Goal: Task Accomplishment & Management: Use online tool/utility

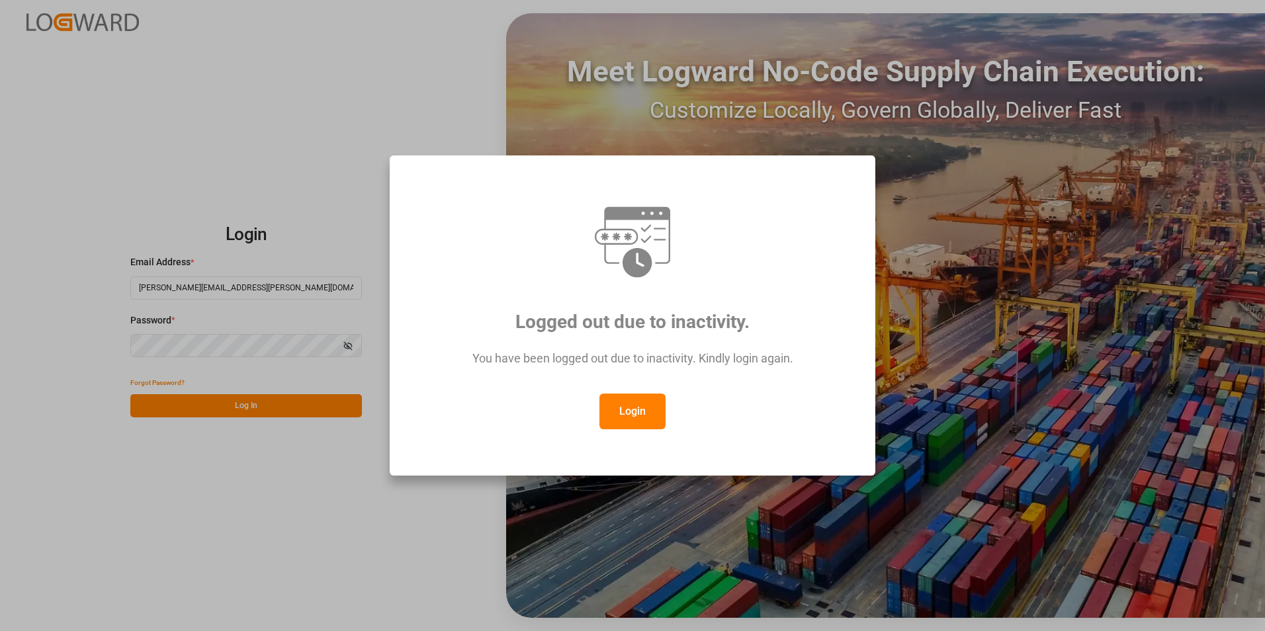
click at [613, 412] on button "Login" at bounding box center [632, 412] width 66 height 36
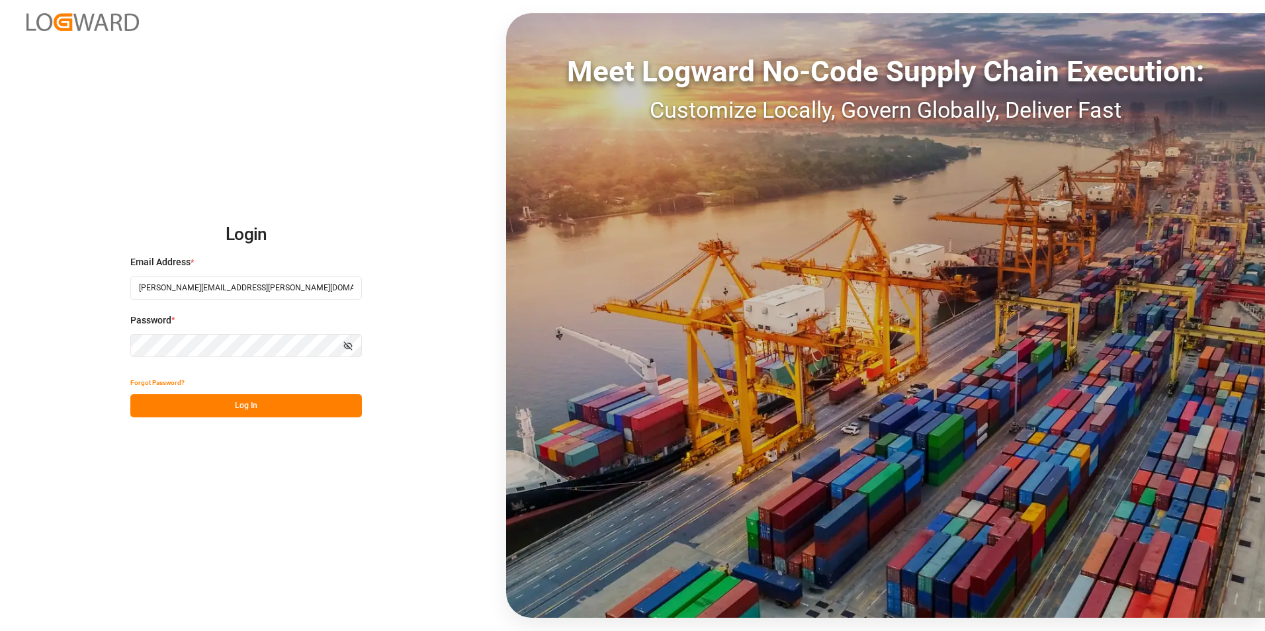
click at [247, 409] on button "Log In" at bounding box center [246, 405] width 232 height 23
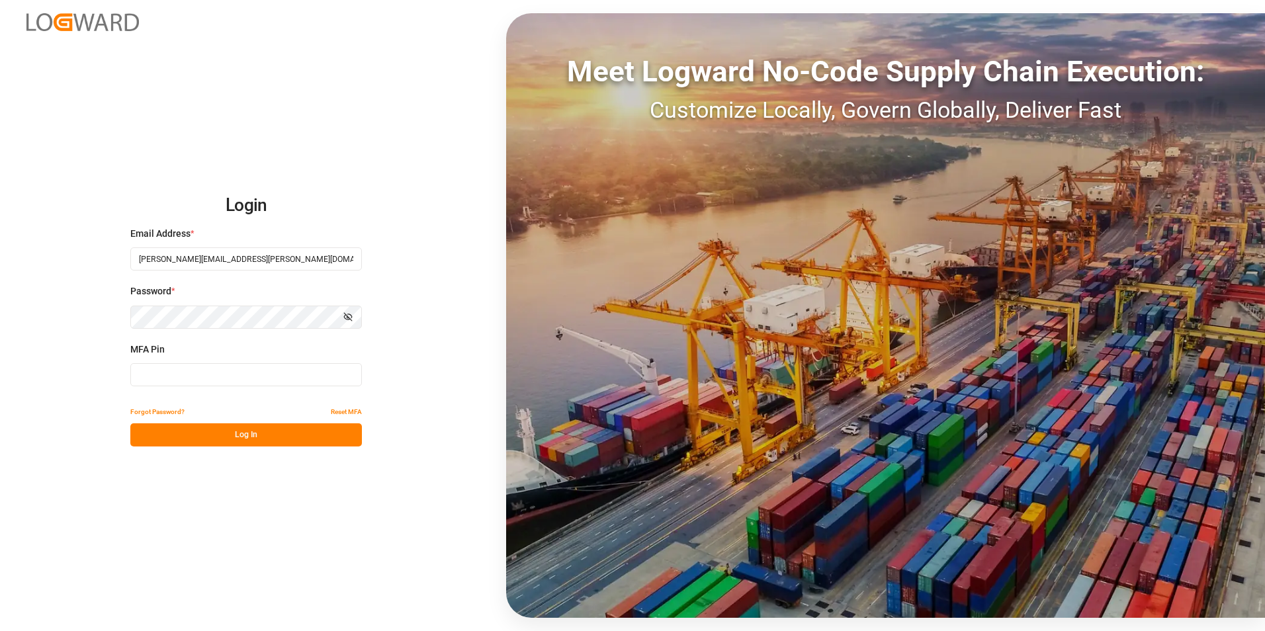
click at [238, 377] on input at bounding box center [246, 374] width 232 height 23
type input "086026"
click at [254, 425] on button "Log In" at bounding box center [246, 434] width 232 height 23
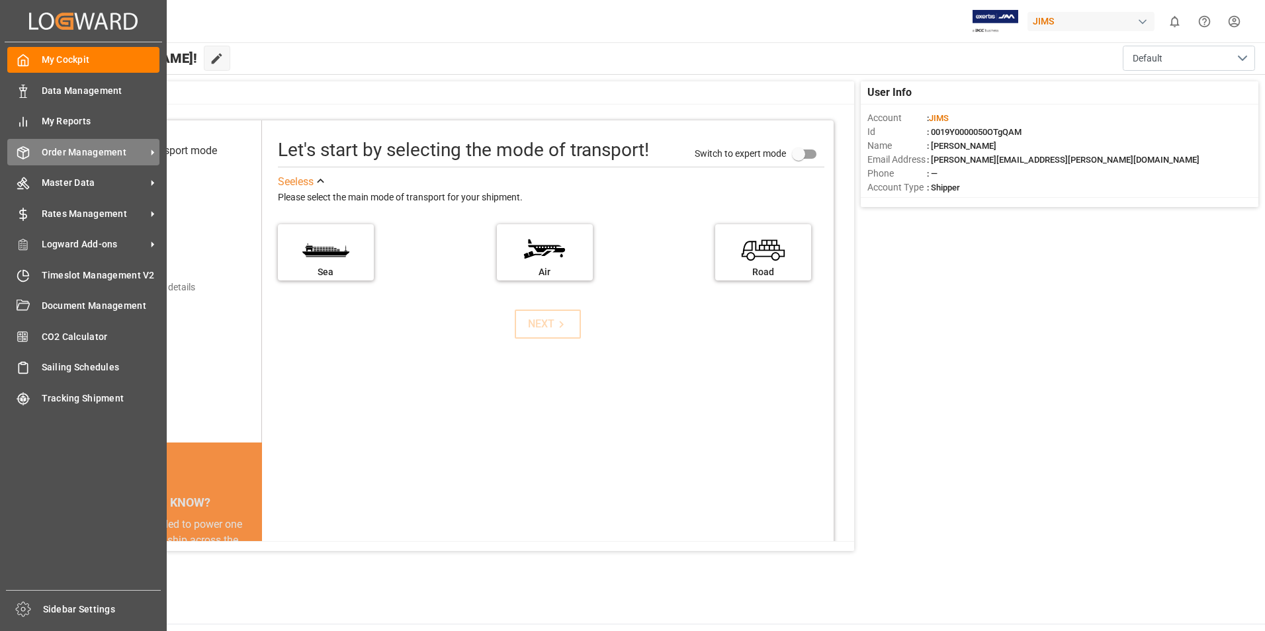
click at [93, 150] on span "Order Management" at bounding box center [94, 153] width 105 height 14
click at [103, 153] on span "Order Management" at bounding box center [94, 153] width 105 height 14
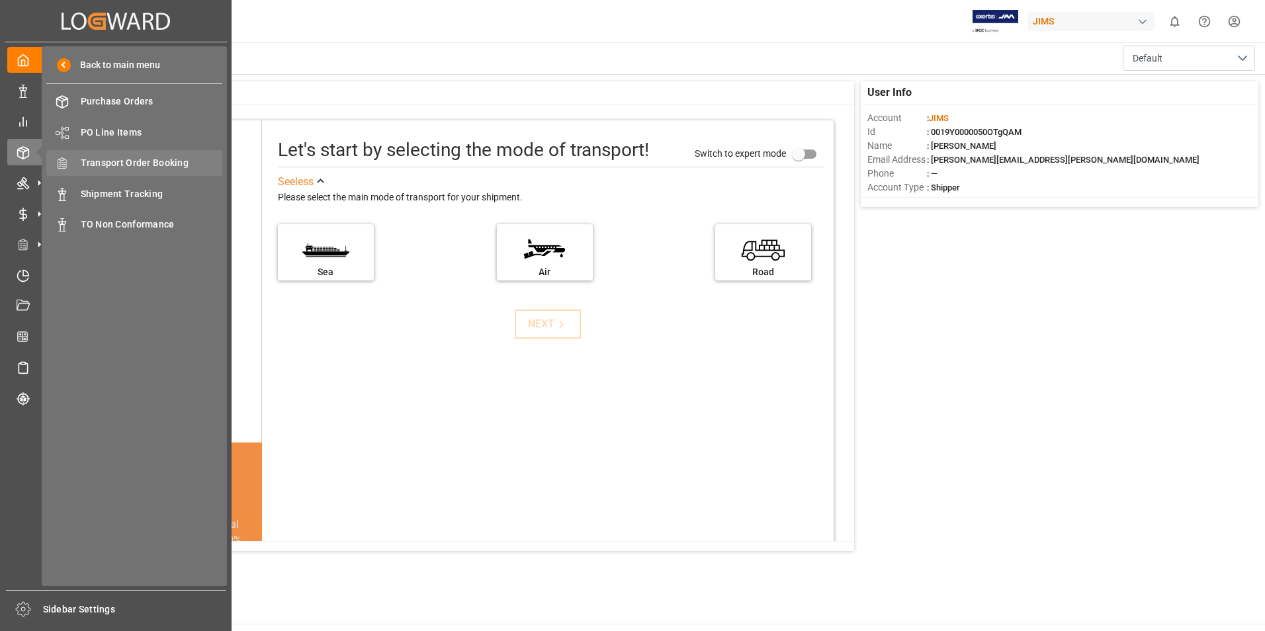
click at [144, 156] on span "Transport Order Booking" at bounding box center [152, 163] width 142 height 14
